Goal: Information Seeking & Learning: Learn about a topic

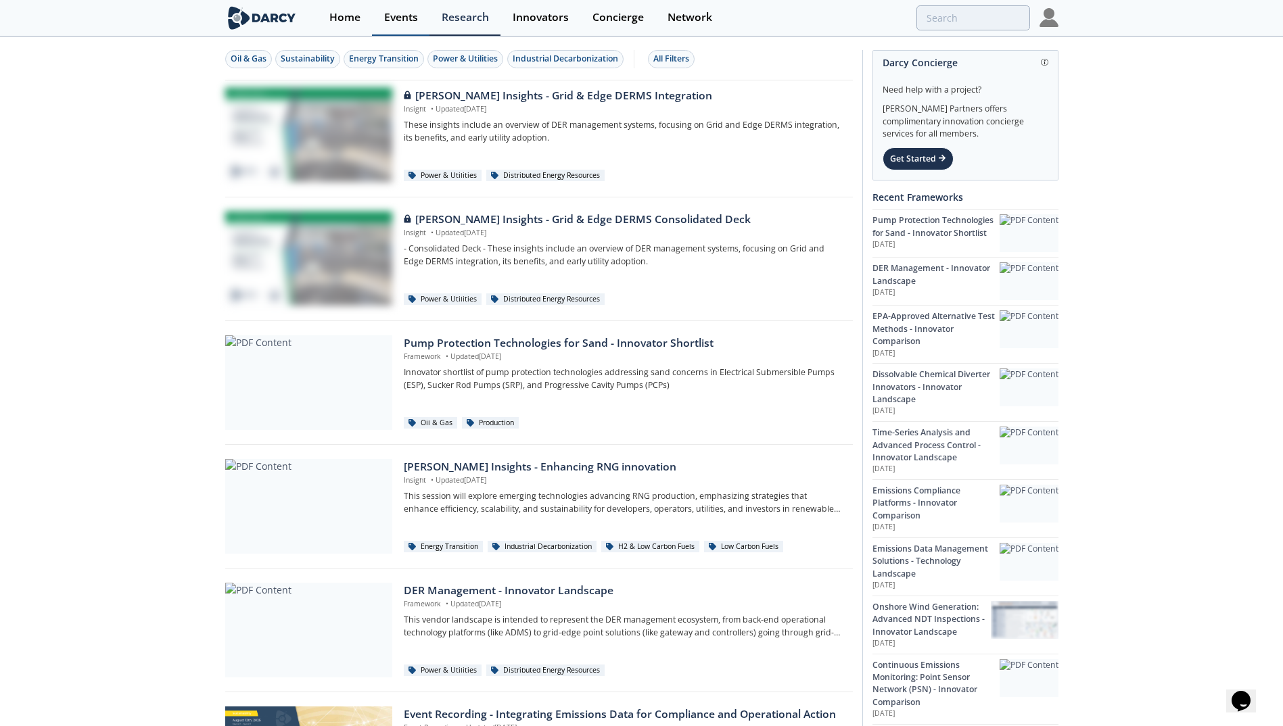
click at [406, 12] on div "Events" at bounding box center [401, 17] width 34 height 11
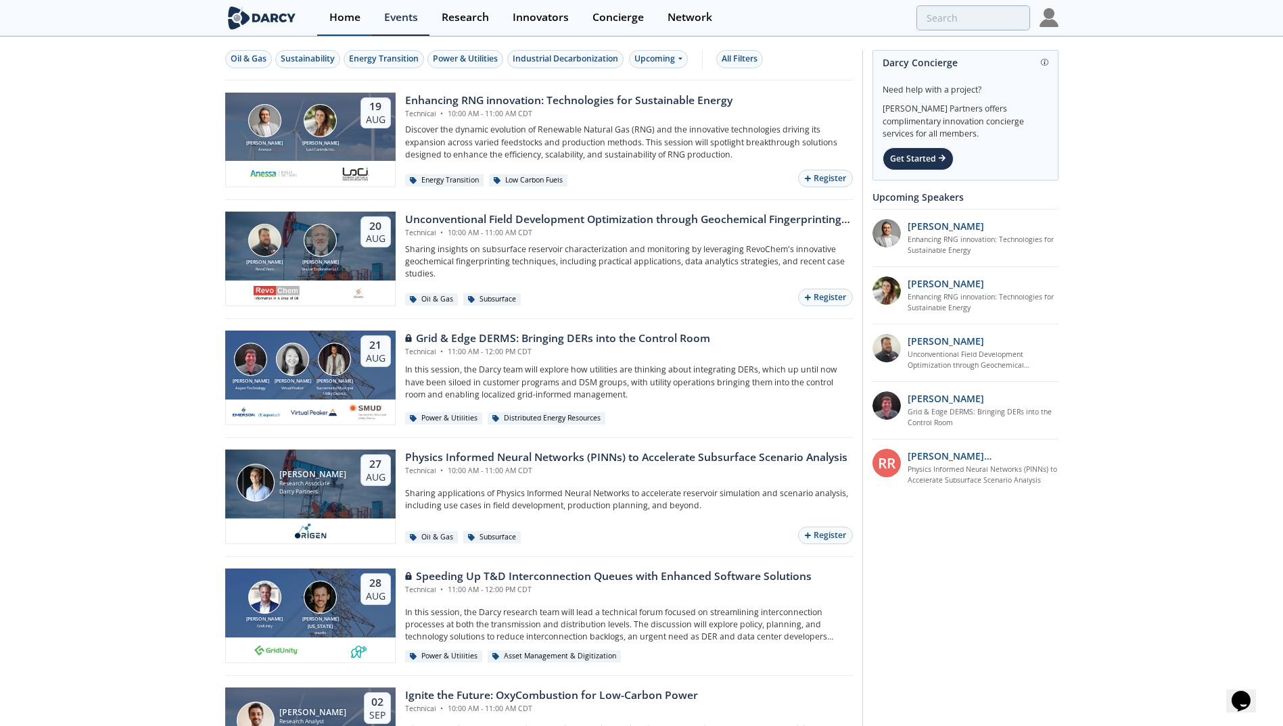
click at [346, 20] on div "Home" at bounding box center [344, 17] width 31 height 11
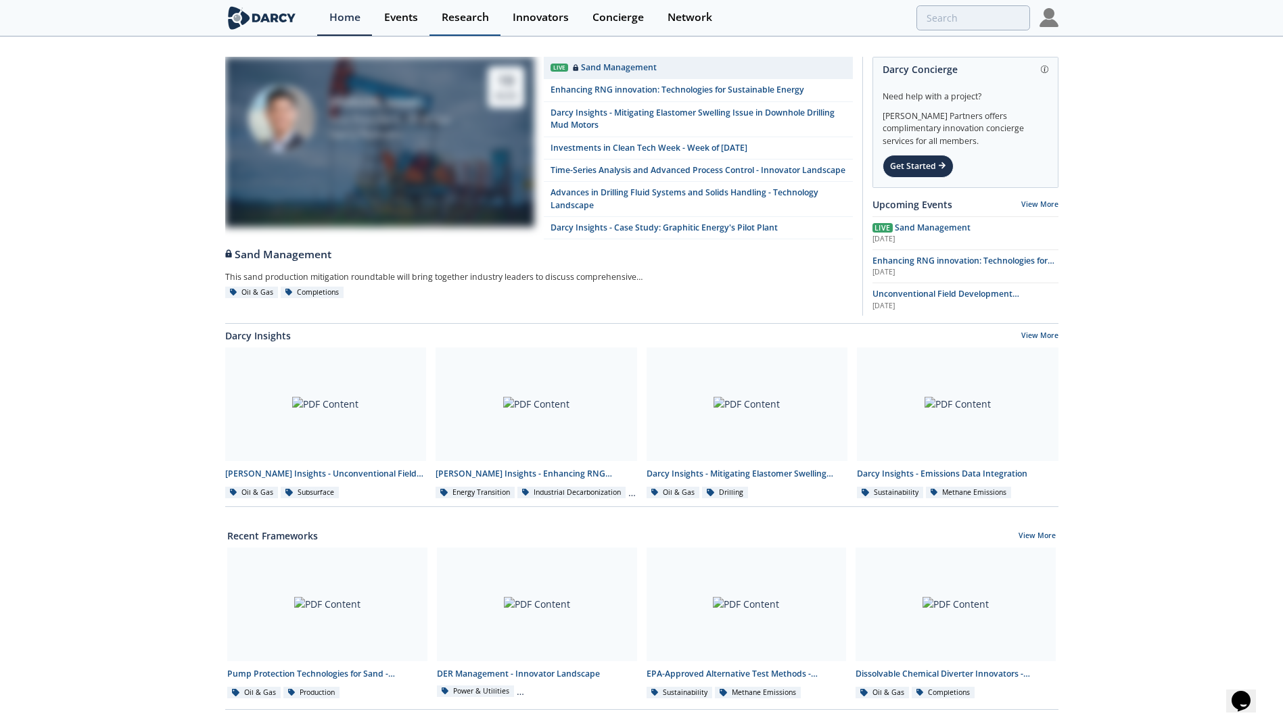
click at [459, 9] on link "Research" at bounding box center [464, 18] width 71 height 36
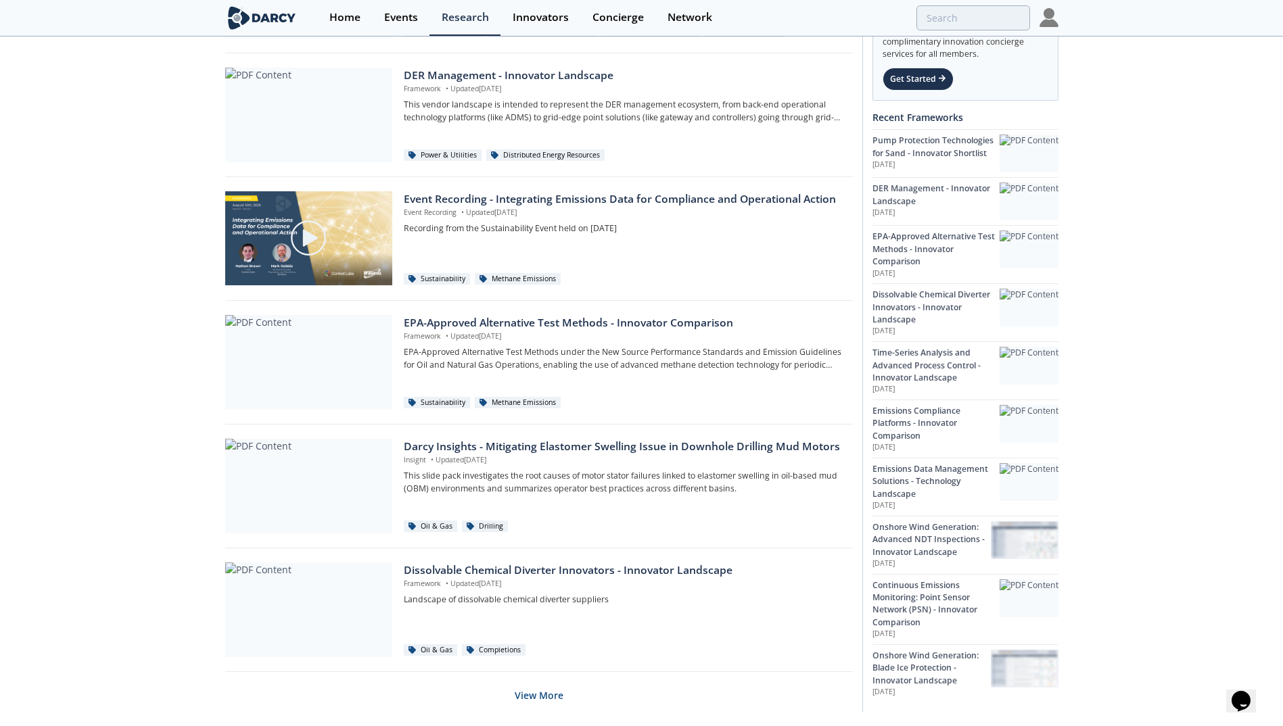
scroll to position [676, 0]
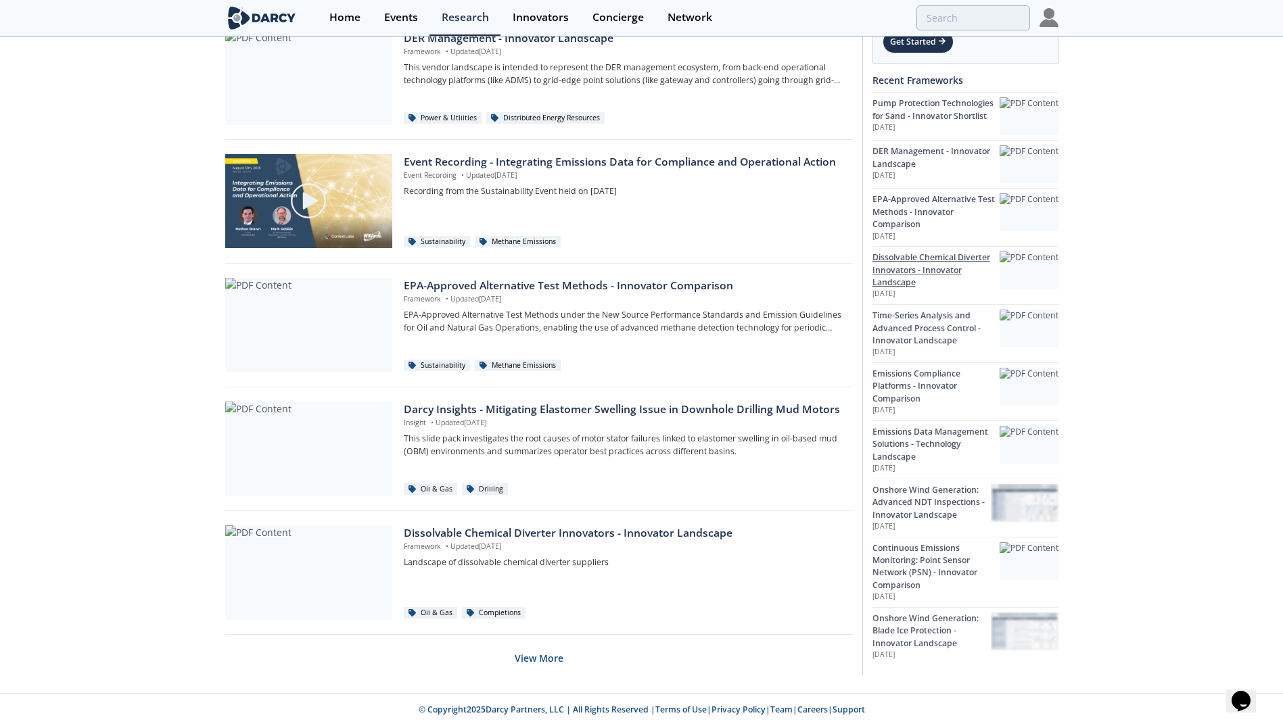
click at [923, 276] on div "Dissolvable Chemical Diverter Innovators - Innovator Landscape" at bounding box center [936, 270] width 127 height 37
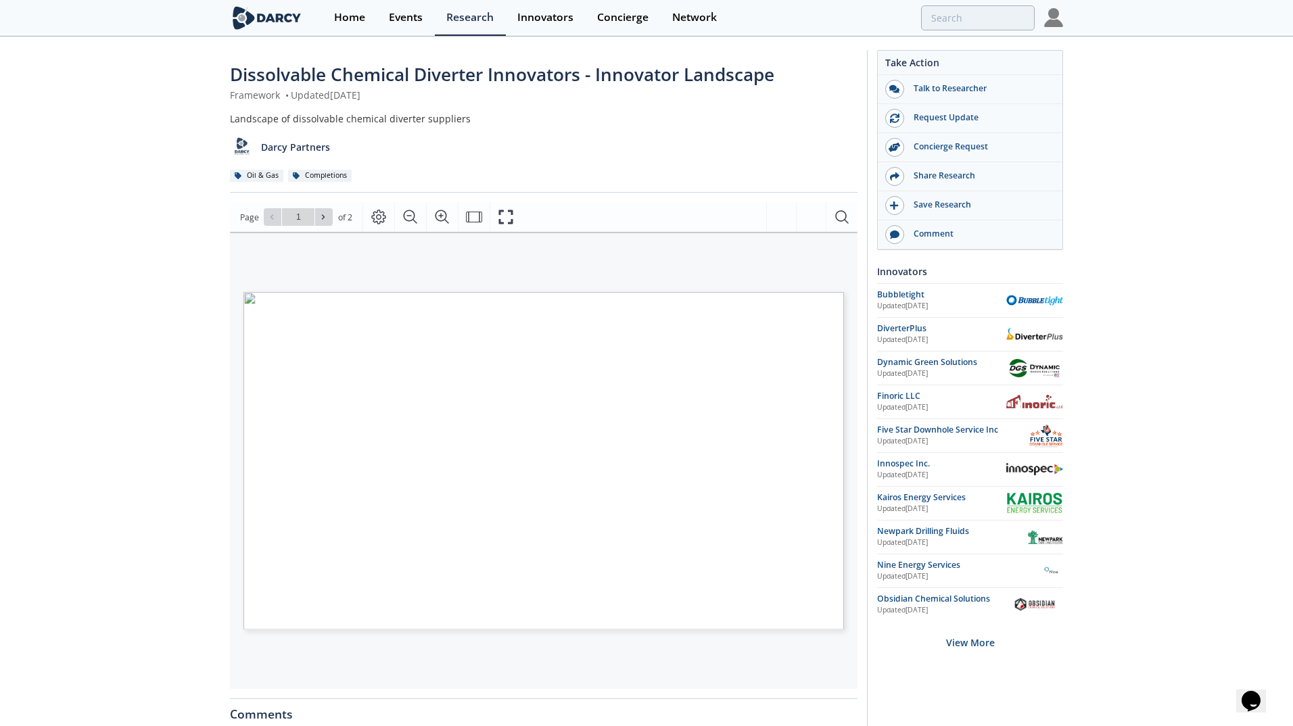
click at [319, 457] on span "Page 1" at bounding box center [882, 678] width 1196 height 672
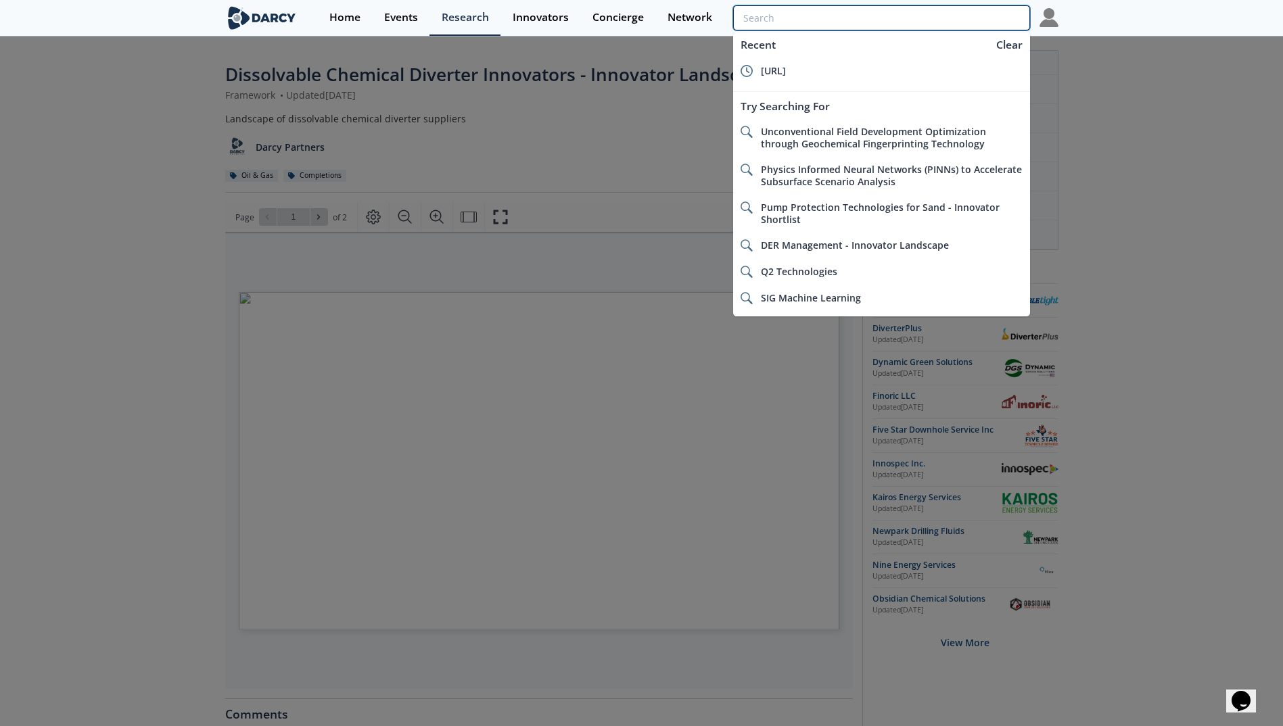
click at [937, 24] on input "search" at bounding box center [881, 17] width 296 height 25
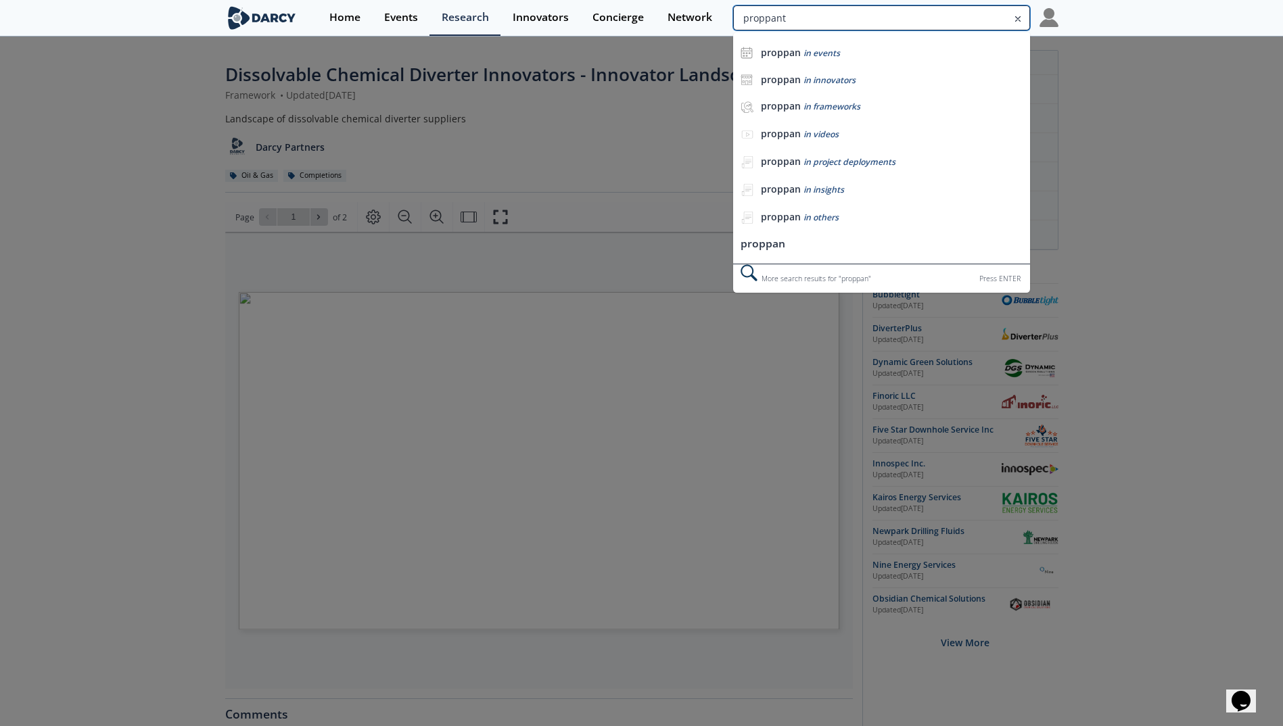
type input "proppant"
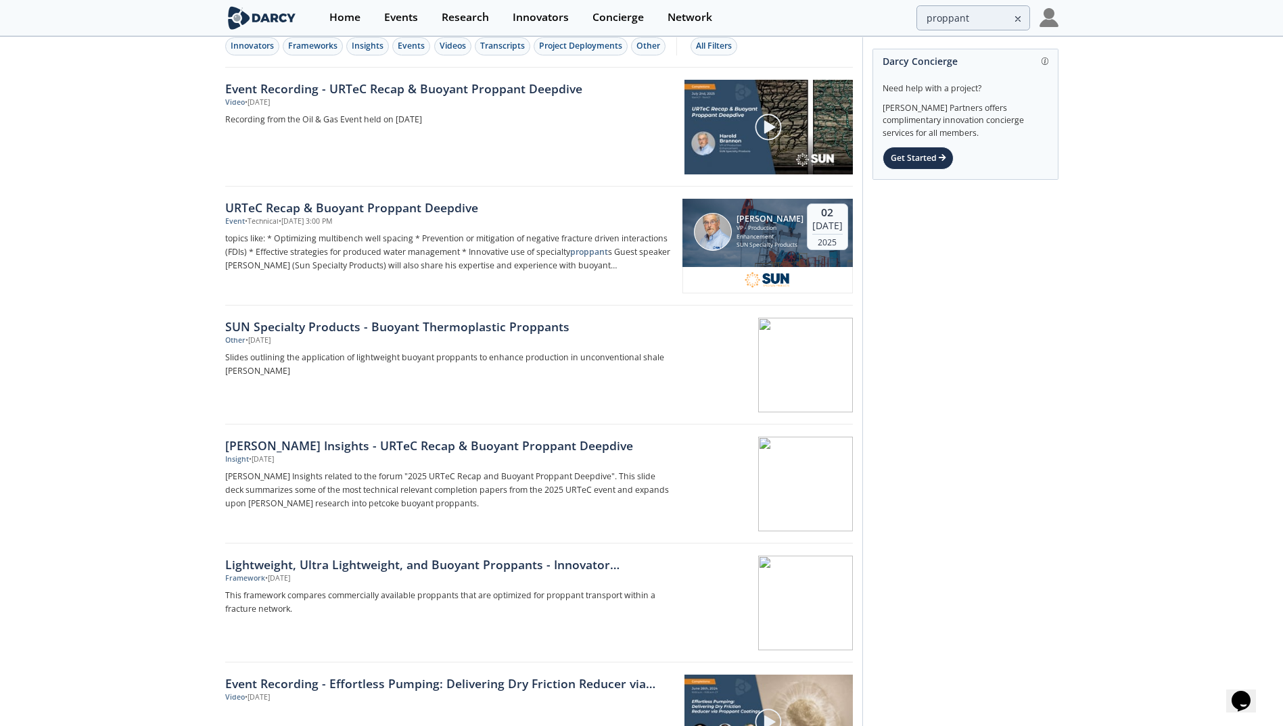
scroll to position [17, 0]
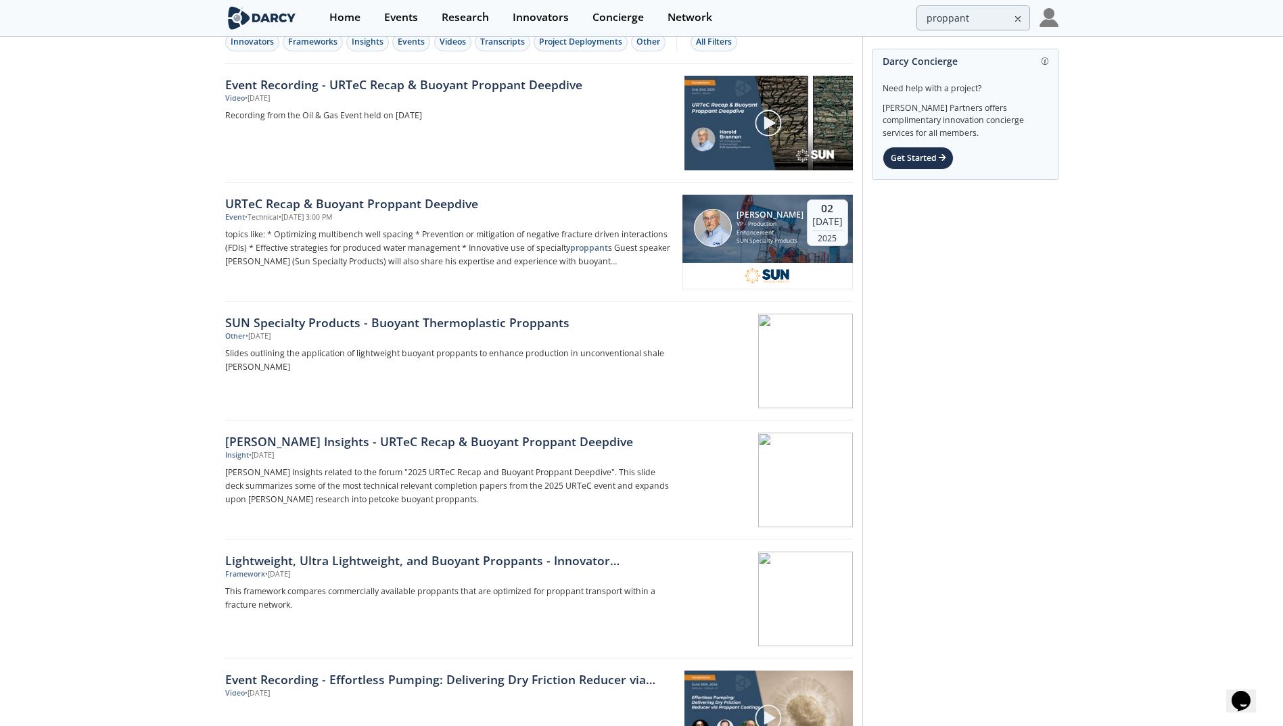
drag, startPoint x: 351, startPoint y: 199, endPoint x: 172, endPoint y: 202, distance: 179.3
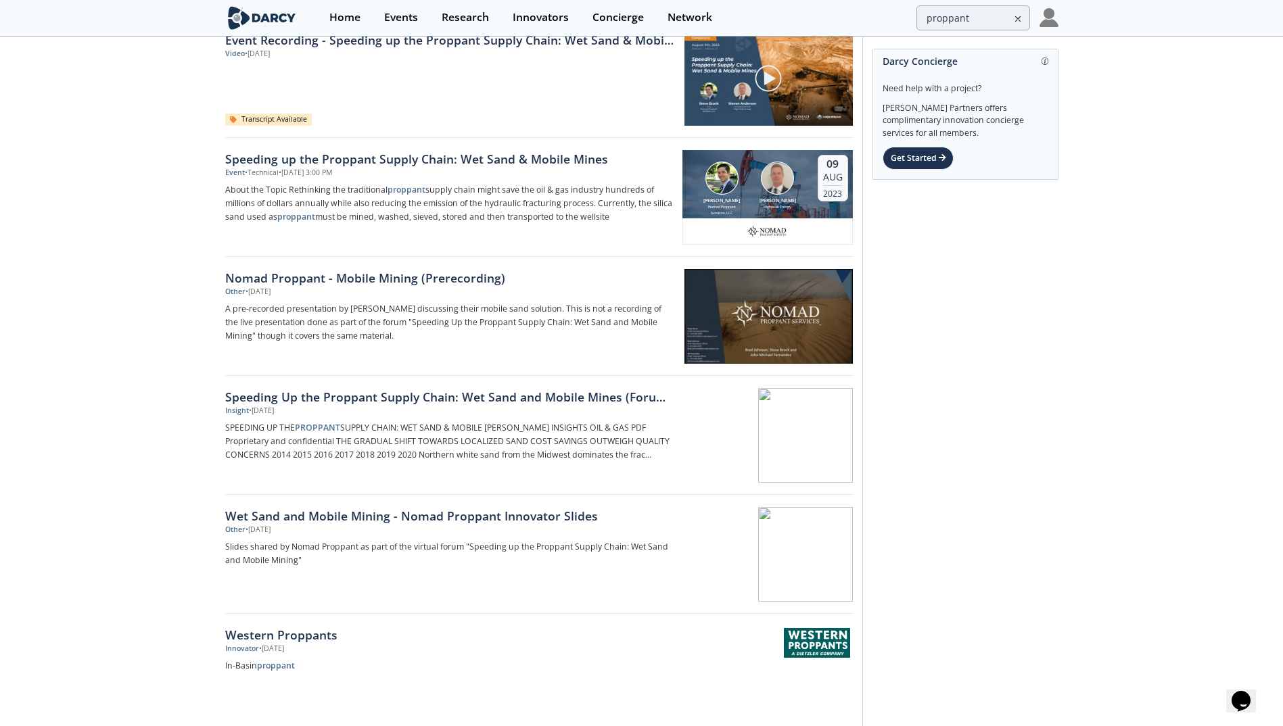
scroll to position [1268, 0]
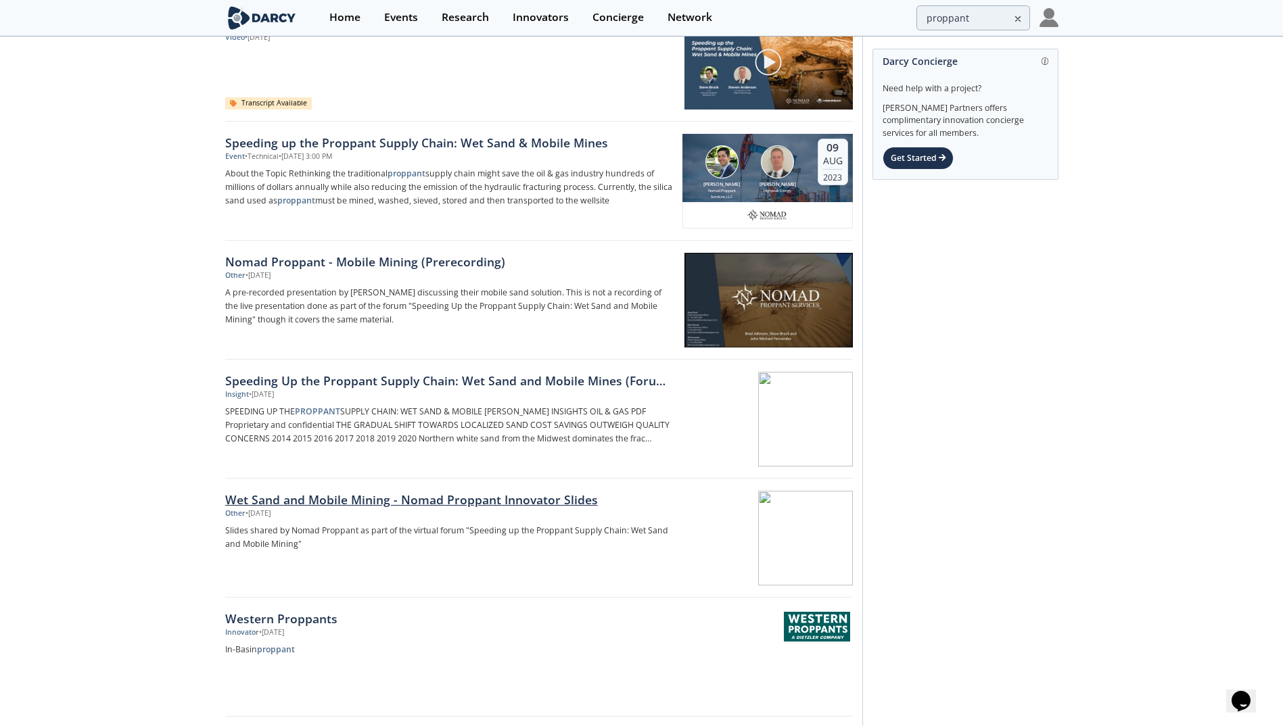
click at [524, 496] on div "Wet Sand and Mobile Mining - Nomad Proppant Innovator Slides" at bounding box center [449, 500] width 448 height 18
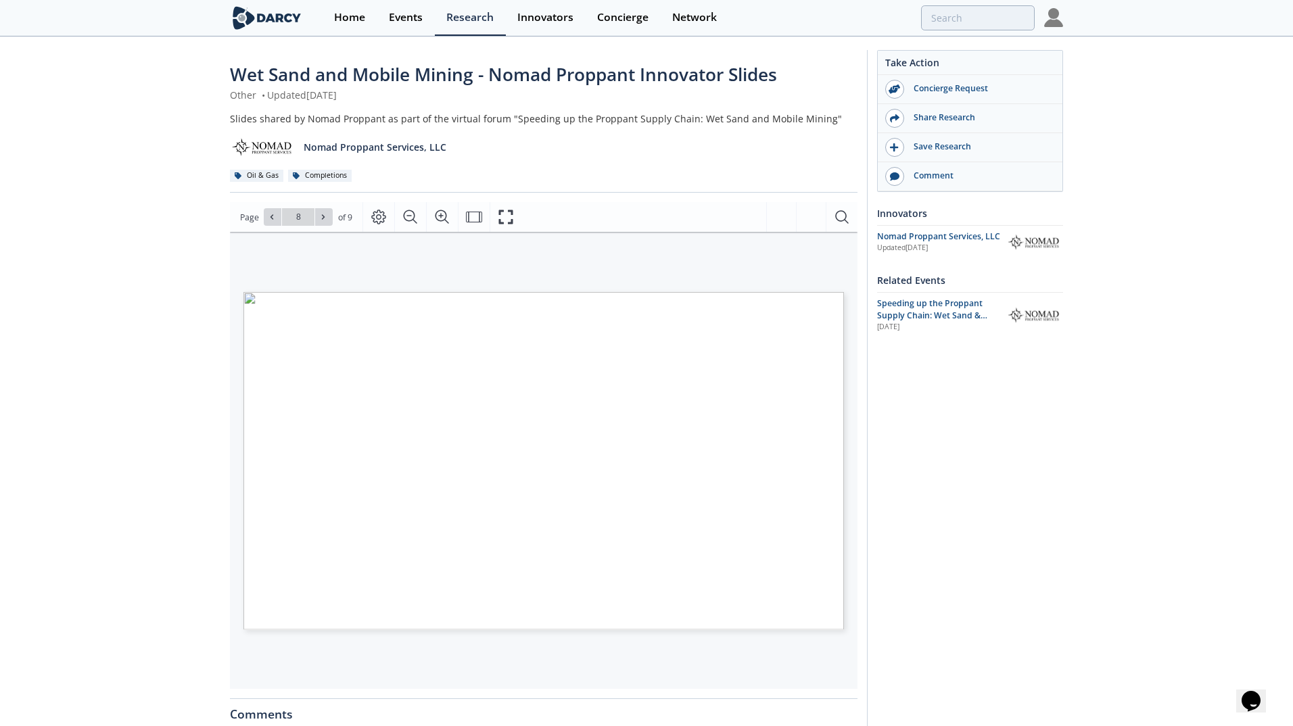
type input "9"
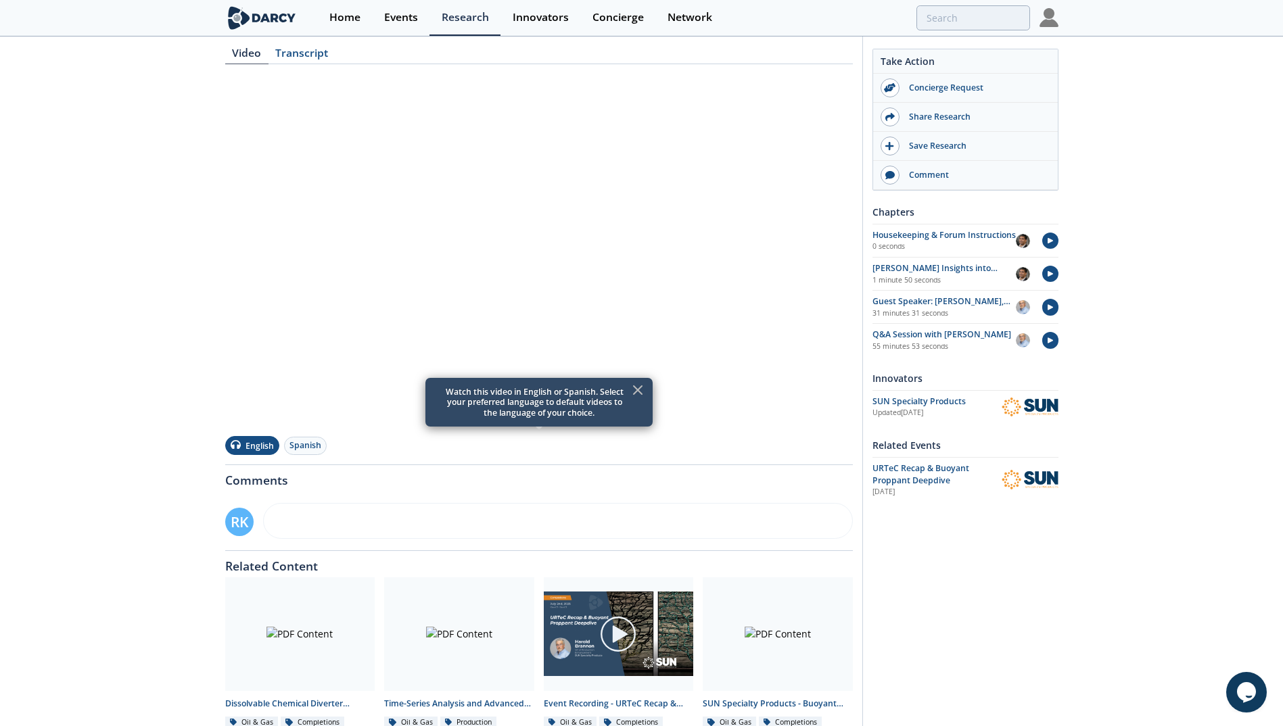
scroll to position [149, 0]
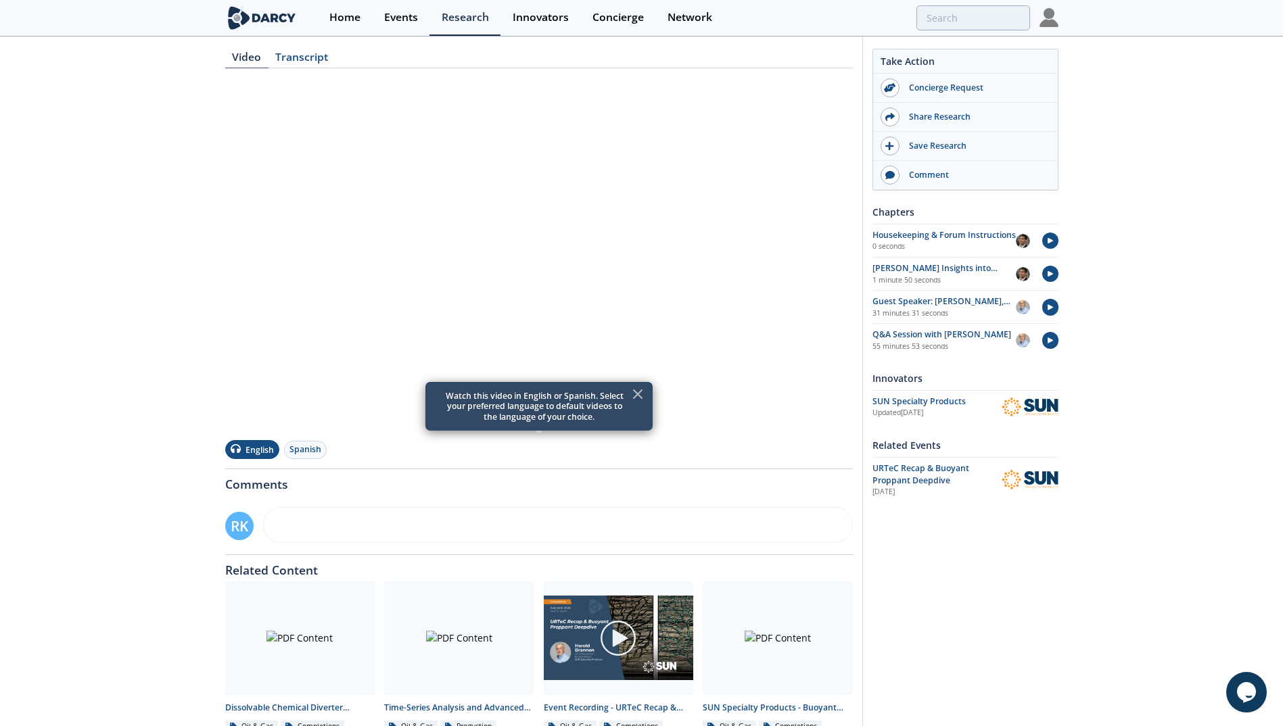
click at [636, 393] on icon at bounding box center [638, 394] width 8 height 8
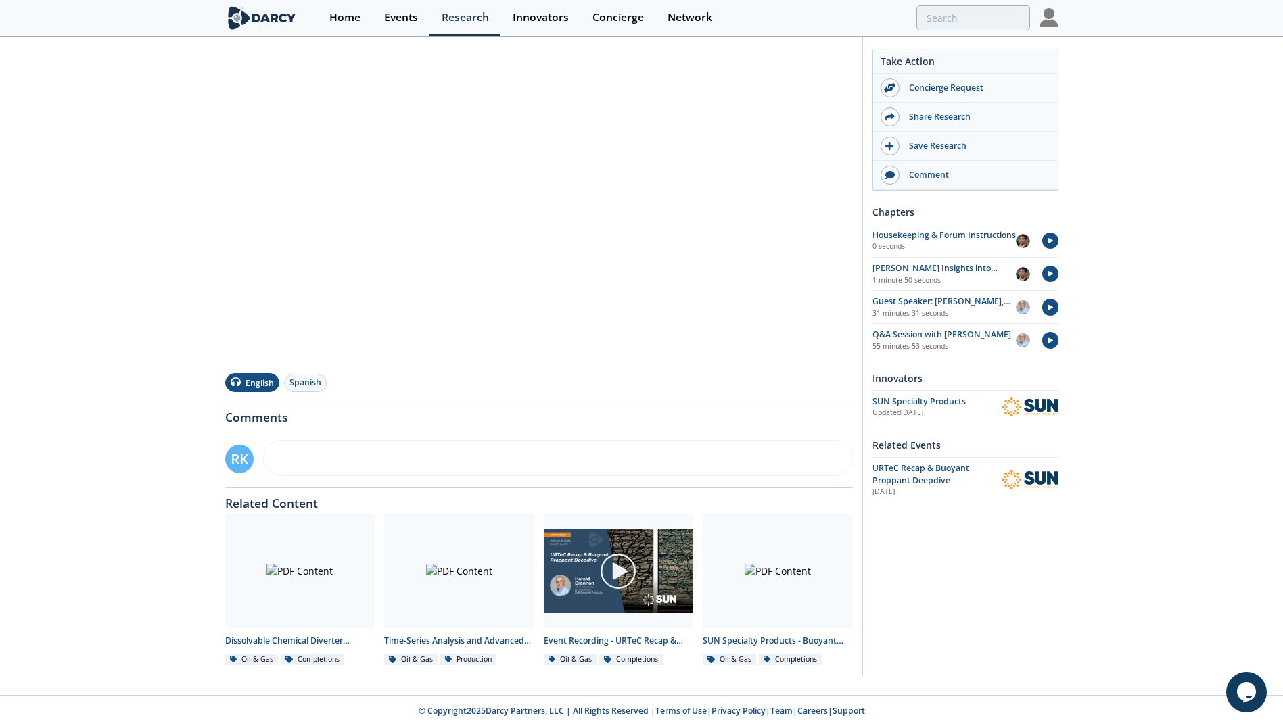
scroll to position [217, 0]
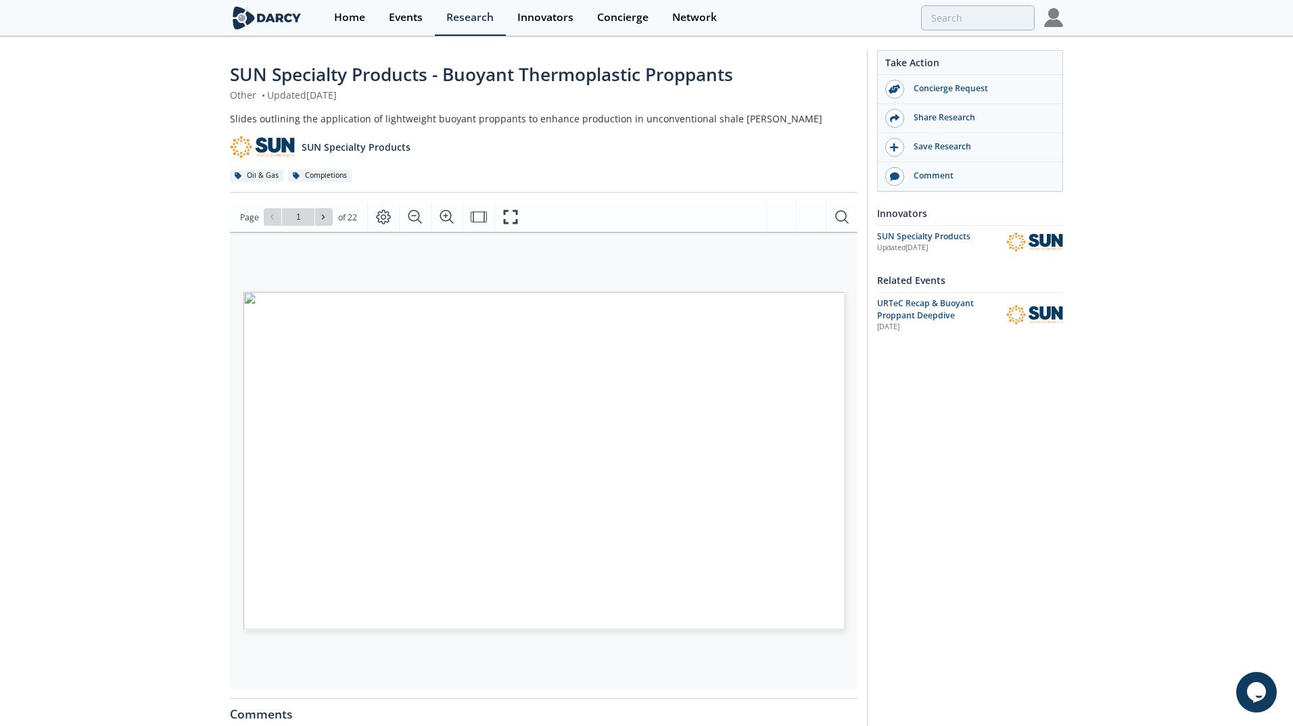
type input "2"
type input "3"
type input "4"
type input "5"
type input "6"
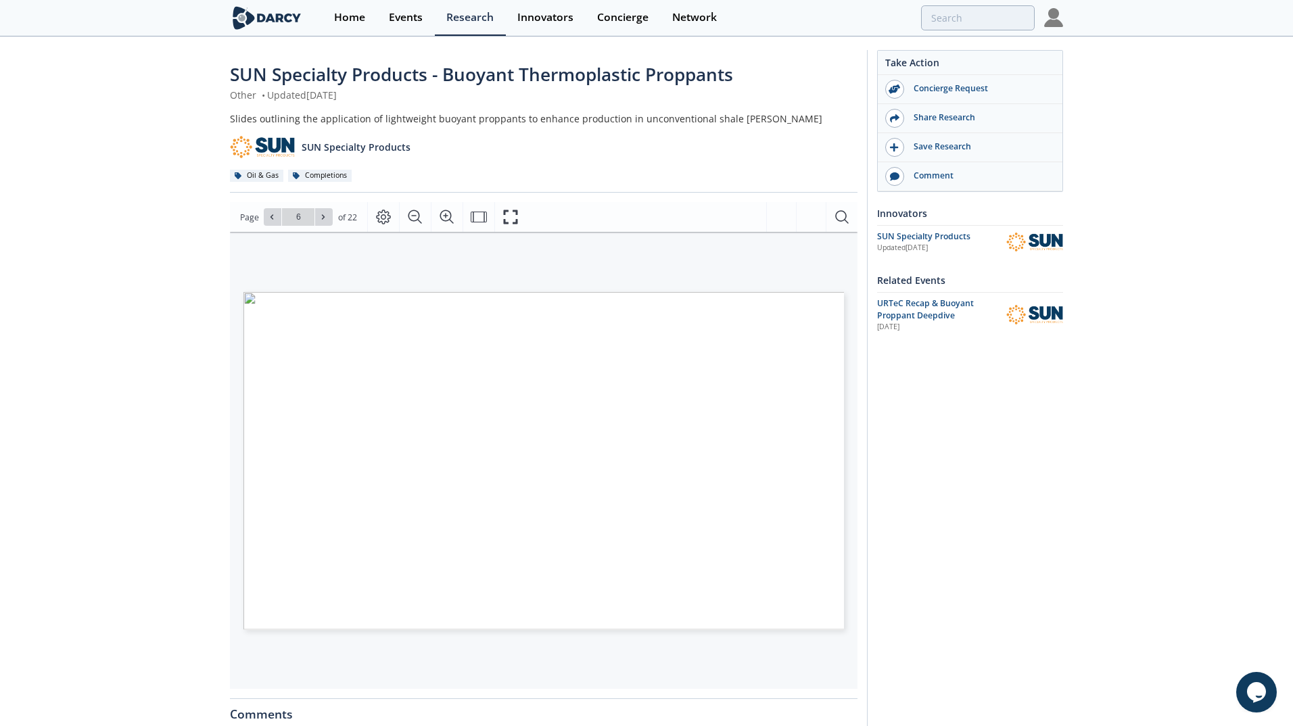
type input "7"
type input "8"
type input "9"
type input "10"
type input "11"
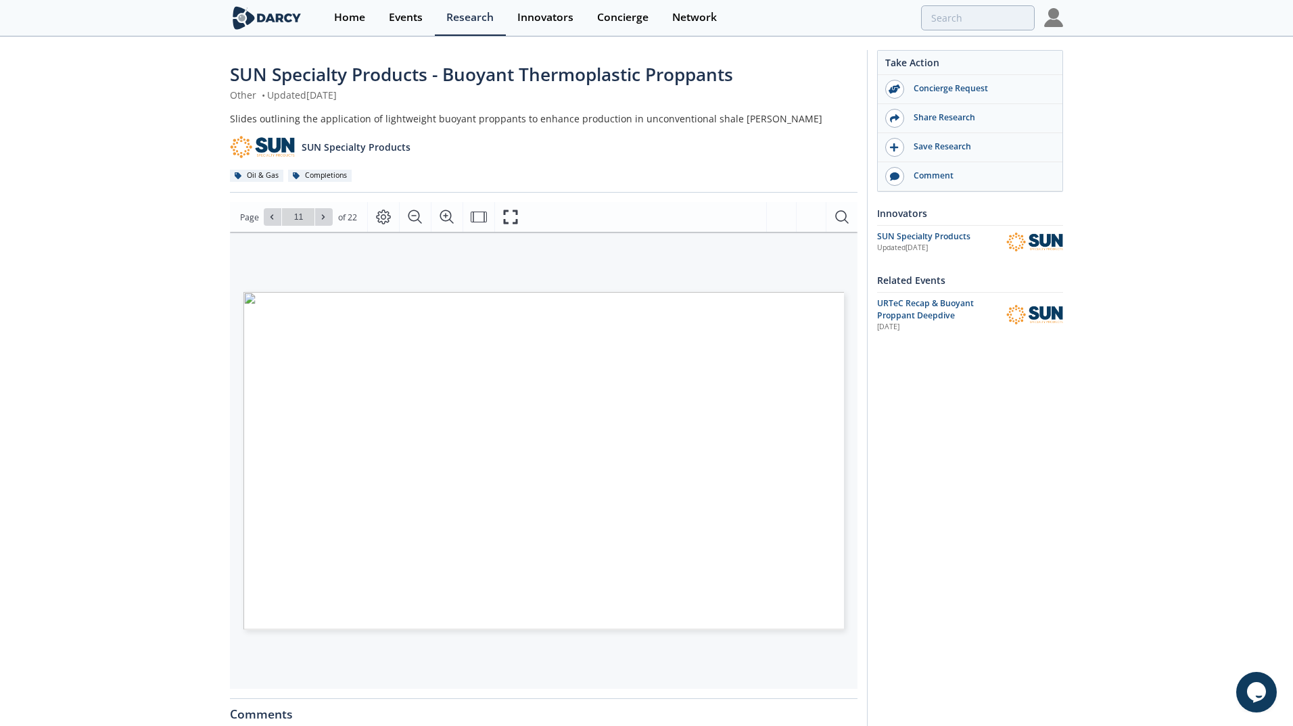
type input "12"
type input "14"
type input "15"
type input "16"
type input "17"
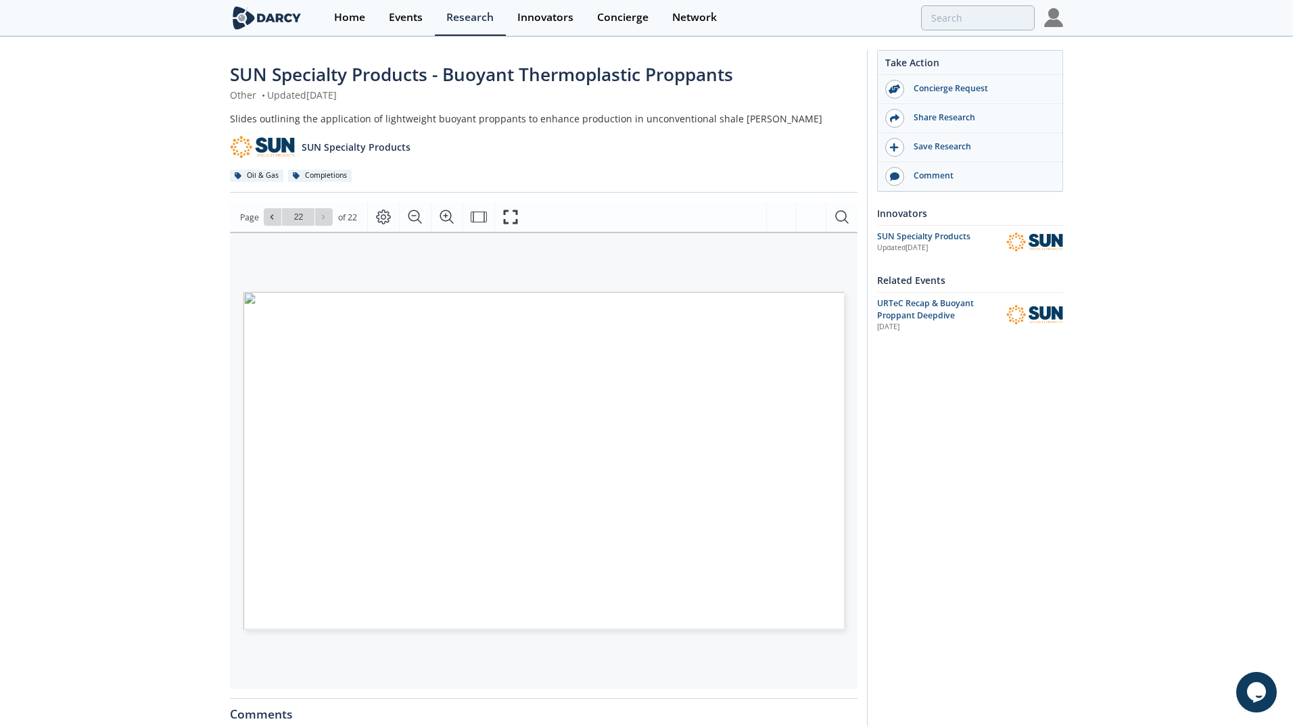
type input "21"
